Goal: Navigation & Orientation: Find specific page/section

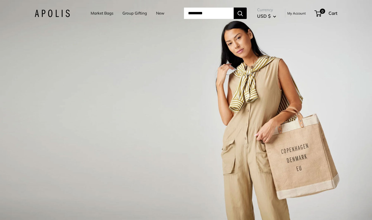
click at [158, 14] on link "New" at bounding box center [160, 13] width 8 height 7
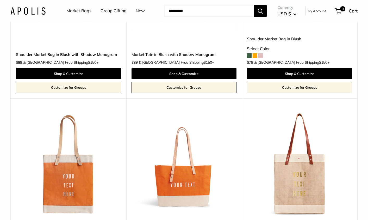
scroll to position [1616, 0]
